Goal: Book appointment/travel/reservation

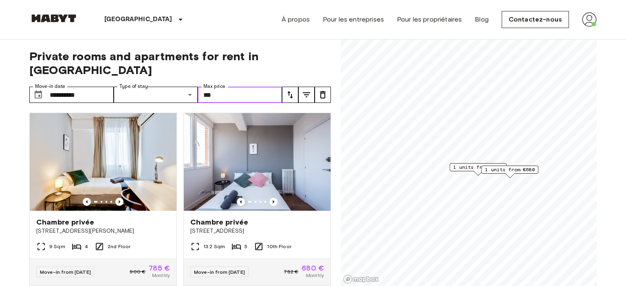
click at [216, 87] on input "***" at bounding box center [240, 95] width 84 height 16
type input "*"
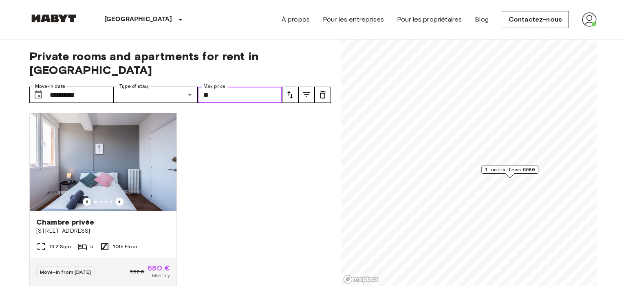
type input "*"
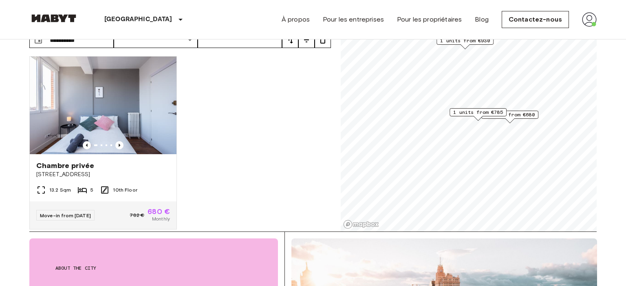
click at [236, 170] on div "Chambre privée Calle de Oudrid 21 18 Sqm 5 1st Floor Move-in from 18 Sep 25 1 0…" at bounding box center [177, 141] width 308 height 180
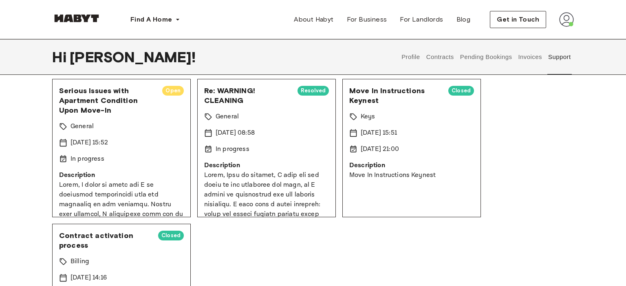
scroll to position [64, 0]
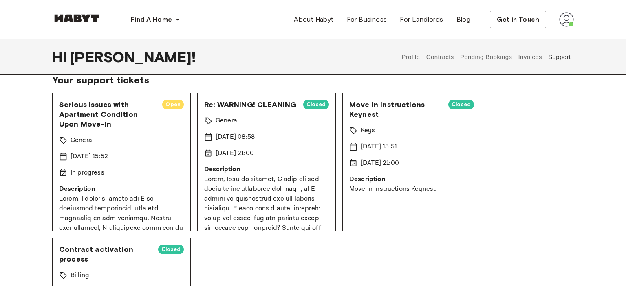
scroll to position [38, 0]
